Goal: Task Accomplishment & Management: Manage account settings

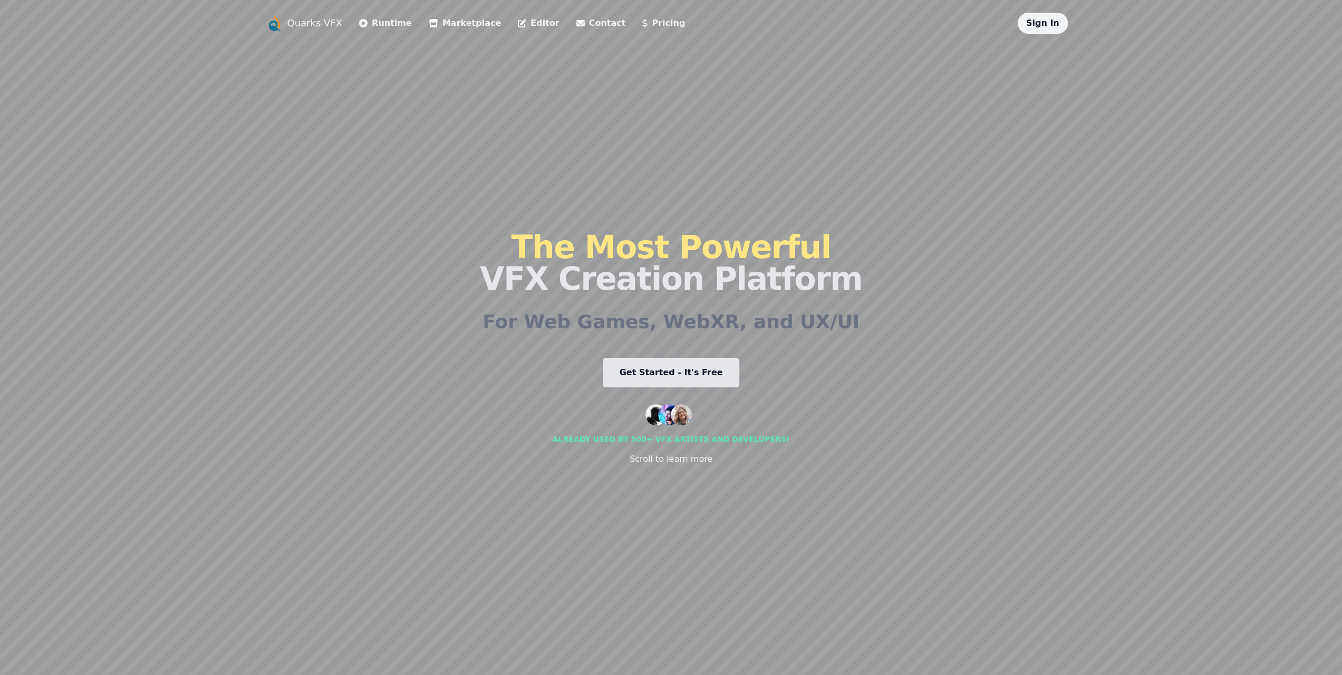
click at [1048, 18] on link "Sign In" at bounding box center [1042, 23] width 33 height 10
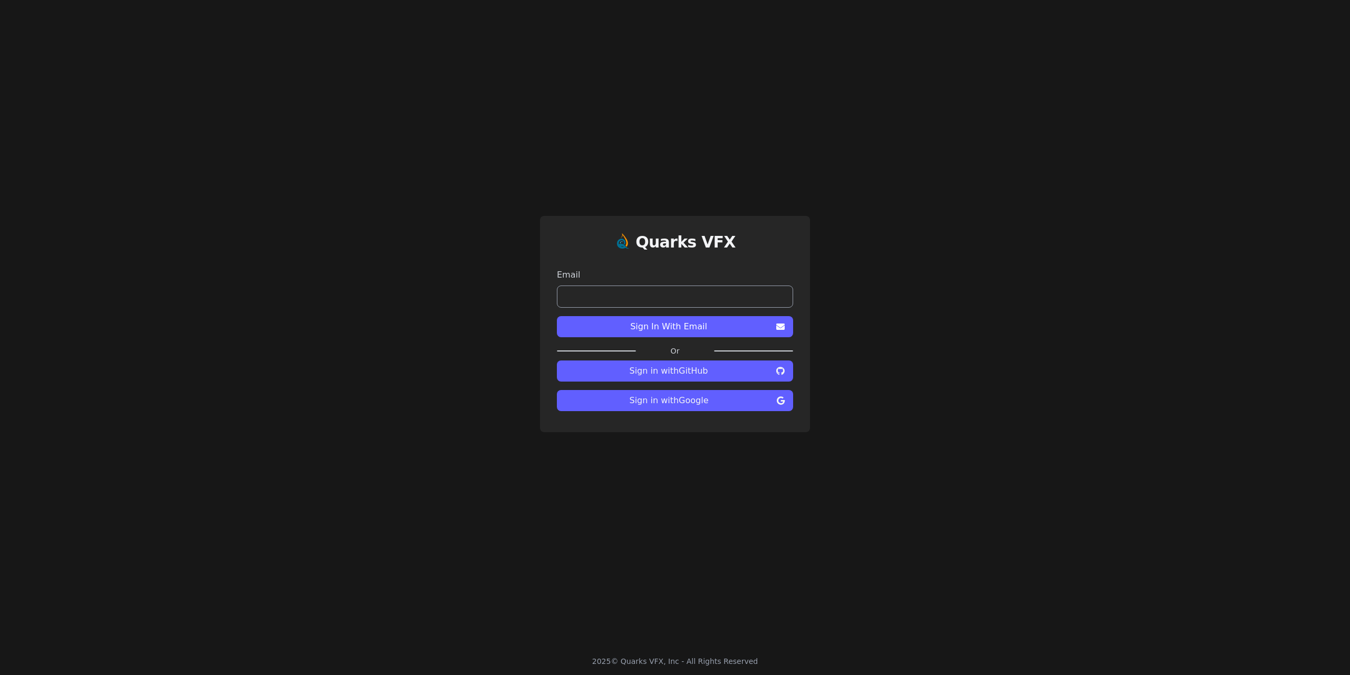
click at [697, 396] on span "Sign in with Google" at bounding box center [668, 400] width 207 height 13
